Goal: Task Accomplishment & Management: Complete application form

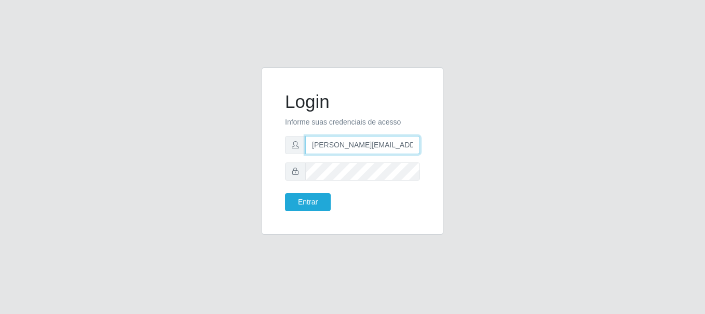
type input "[PERSON_NAME][EMAIL_ADDRESS][PERSON_NAME][DOMAIN_NAME]"
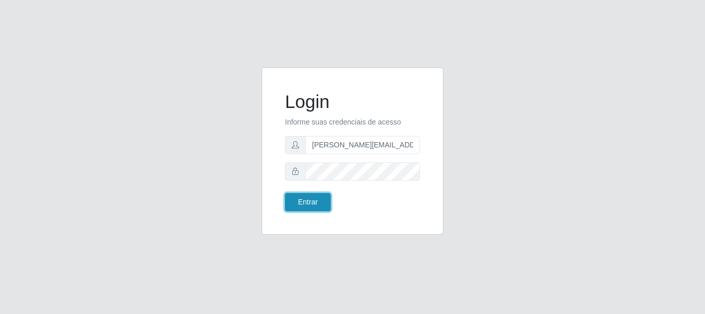
click at [307, 202] on button "Entrar" at bounding box center [308, 202] width 46 height 18
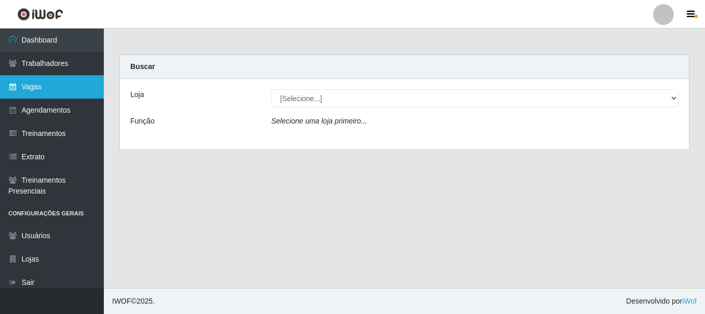
click at [52, 87] on link "Vagas" at bounding box center [52, 86] width 104 height 23
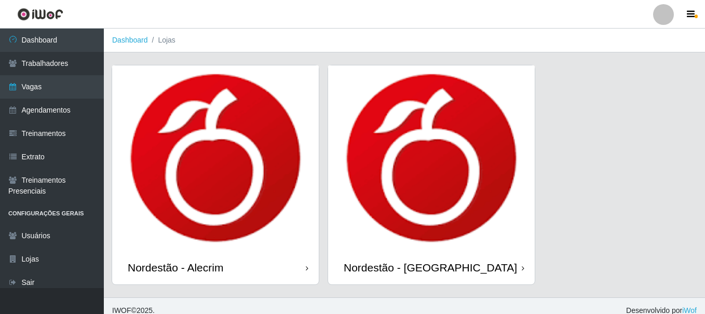
click at [177, 261] on div "Nordestão - Alecrim" at bounding box center [175, 267] width 95 height 13
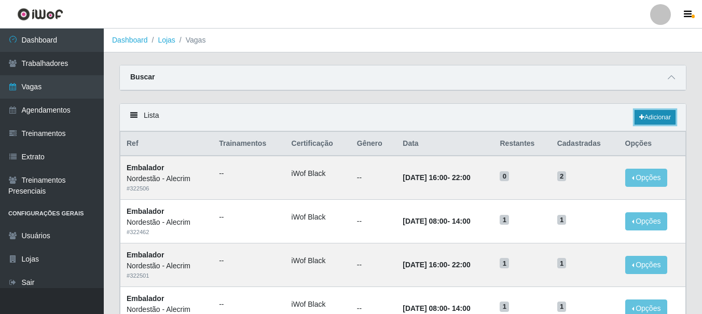
click at [654, 118] on link "Adicionar" at bounding box center [655, 117] width 41 height 15
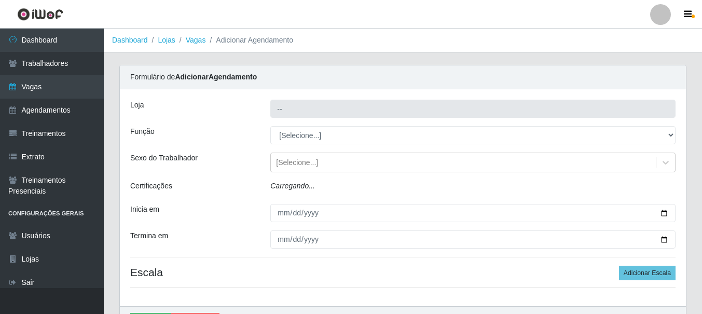
type input "Nordestão - Alecrim"
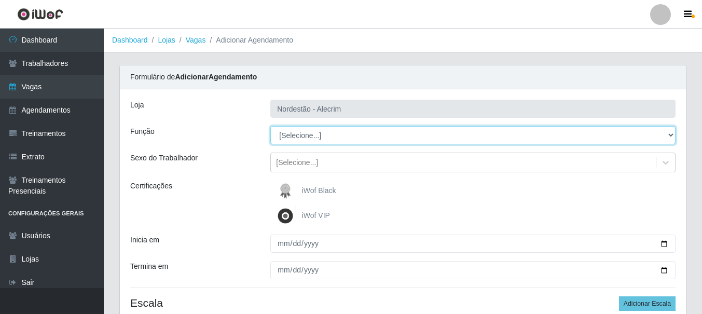
select select "1"
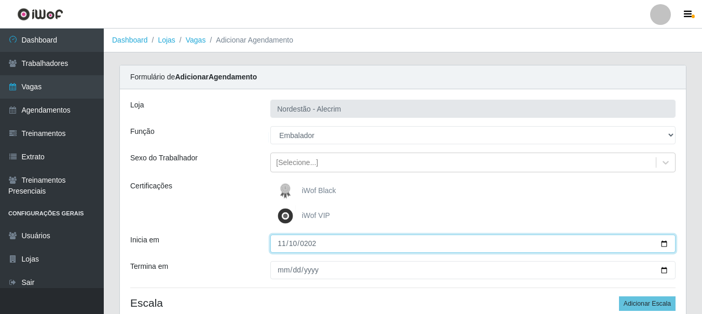
type input "[DATE]"
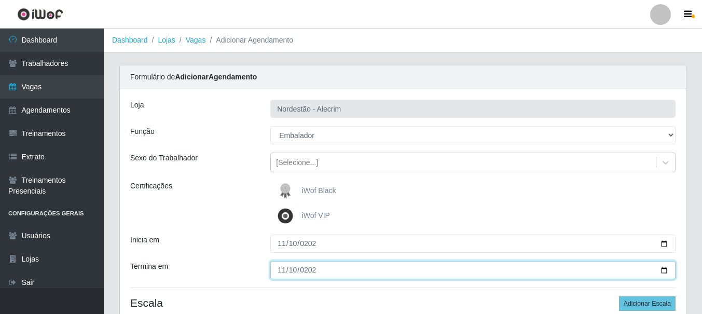
type input "[DATE]"
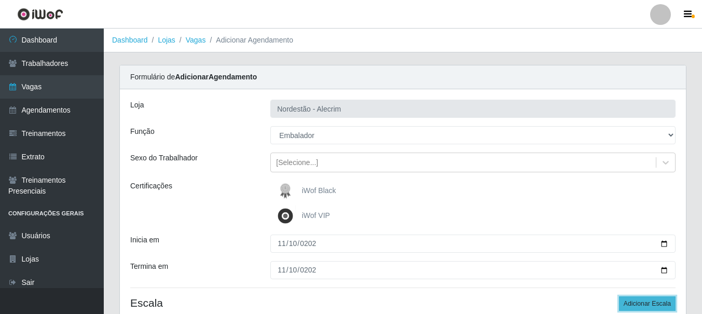
click at [648, 304] on button "Adicionar Escala" at bounding box center [647, 303] width 57 height 15
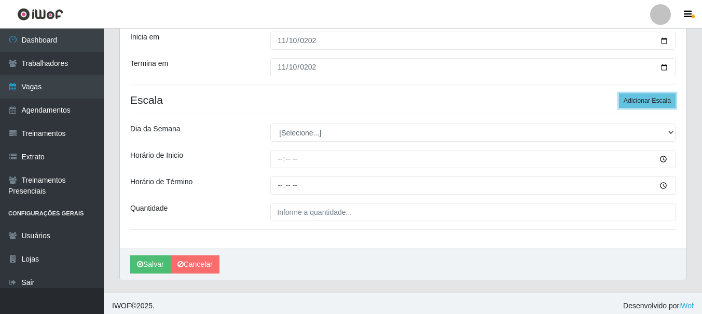
scroll to position [208, 0]
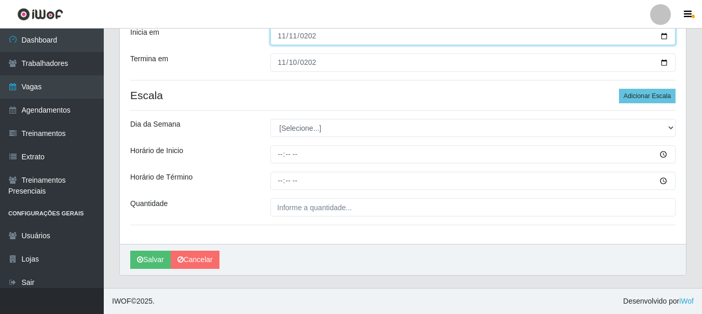
type input "[DATE]"
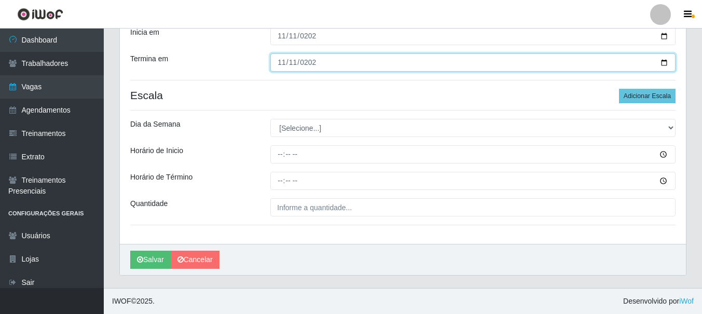
type input "[DATE]"
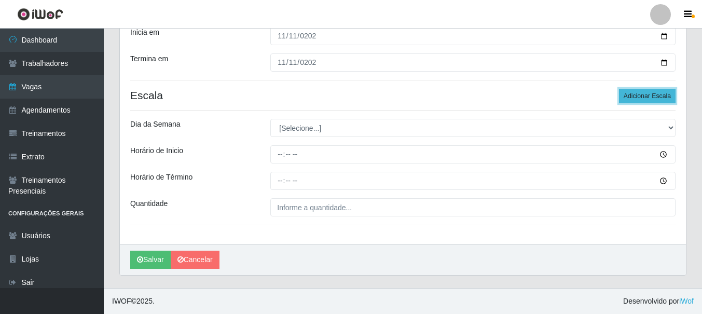
click at [648, 96] on button "Adicionar Escala" at bounding box center [647, 96] width 57 height 15
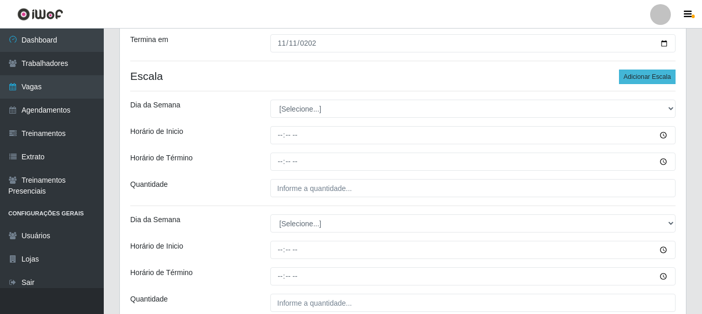
type input "[DATE]"
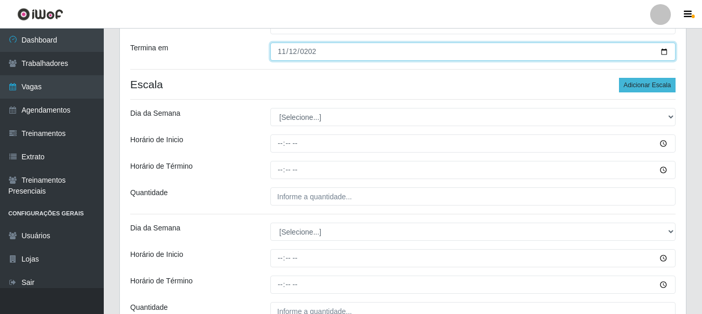
type input "[DATE]"
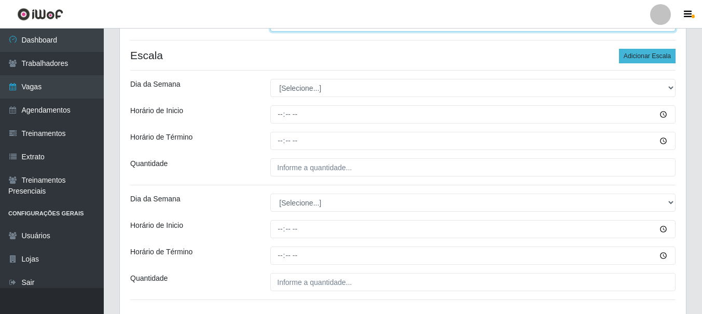
scroll to position [270, 0]
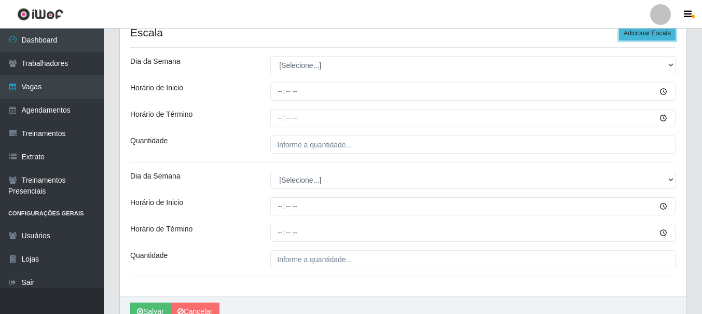
click at [648, 33] on button "Adicionar Escala" at bounding box center [647, 33] width 57 height 15
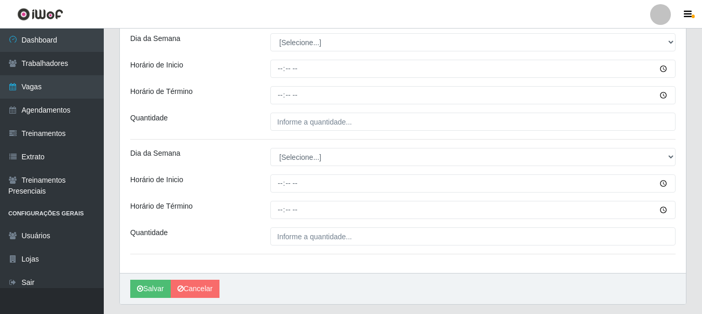
scroll to position [426, 0]
